Goal: Find specific page/section: Find specific page/section

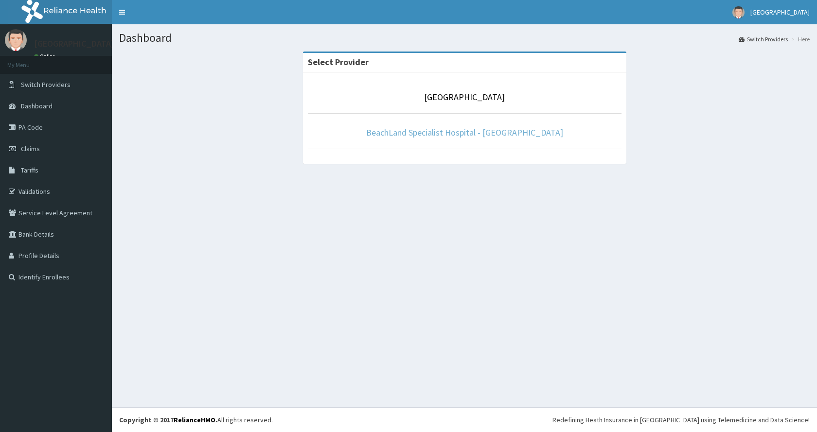
click at [437, 132] on link "BeachLand Specialist Hospital - [GEOGRAPHIC_DATA]" at bounding box center [464, 132] width 197 height 11
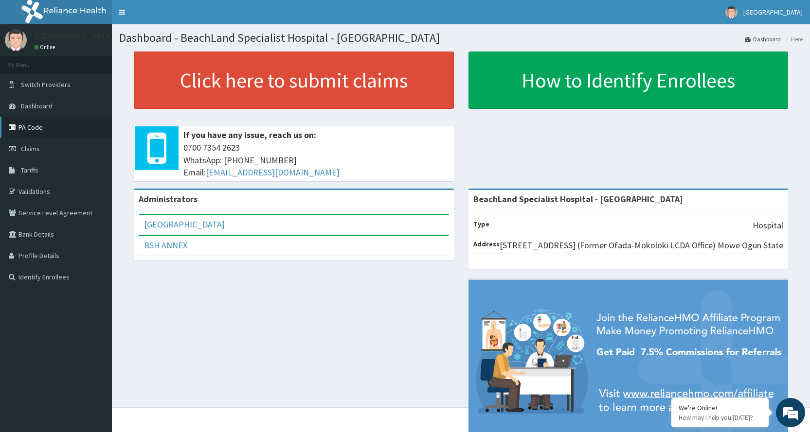
drag, startPoint x: 82, startPoint y: 122, endPoint x: 96, endPoint y: 113, distance: 15.9
click at [82, 121] on link "PA Code" at bounding box center [56, 127] width 112 height 21
